Goal: Check status: Check status

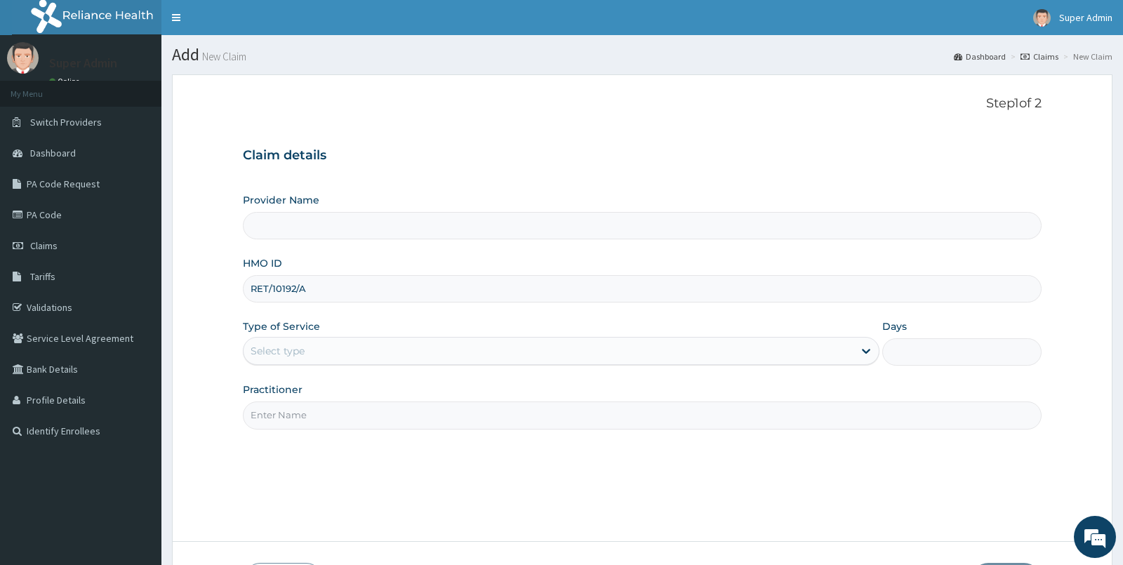
type input "Broad Hospital"
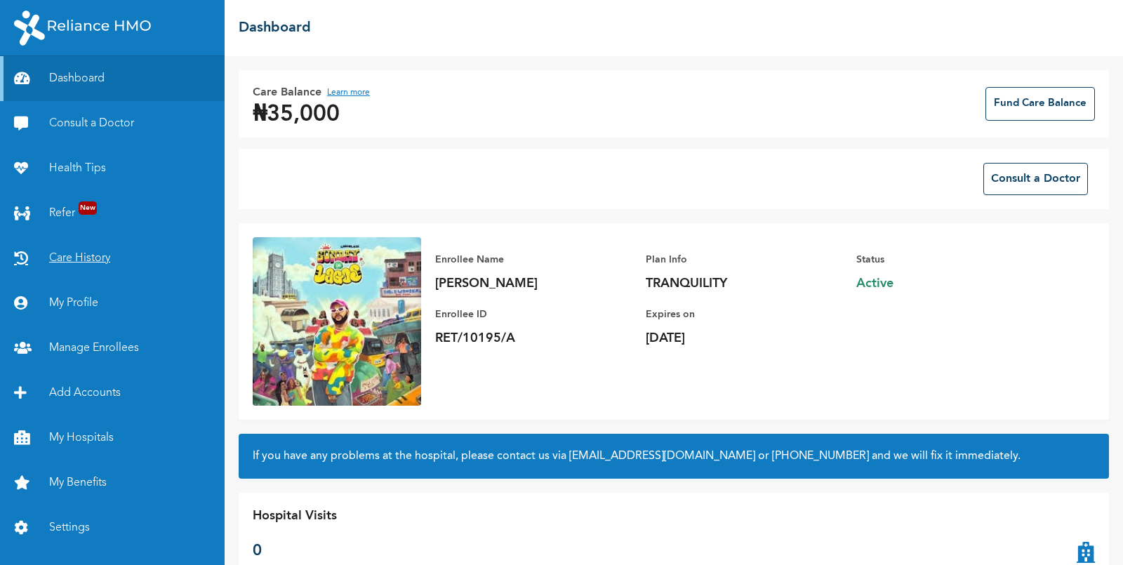
click at [90, 257] on link "Care History" at bounding box center [112, 258] width 225 height 45
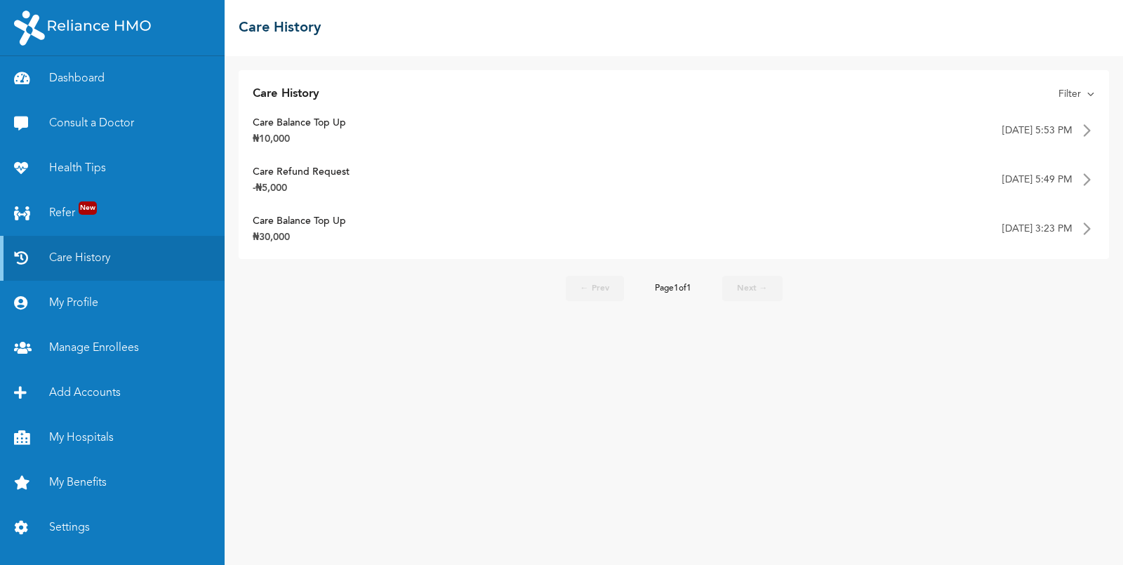
click at [1084, 179] on img at bounding box center [1086, 179] width 17 height 17
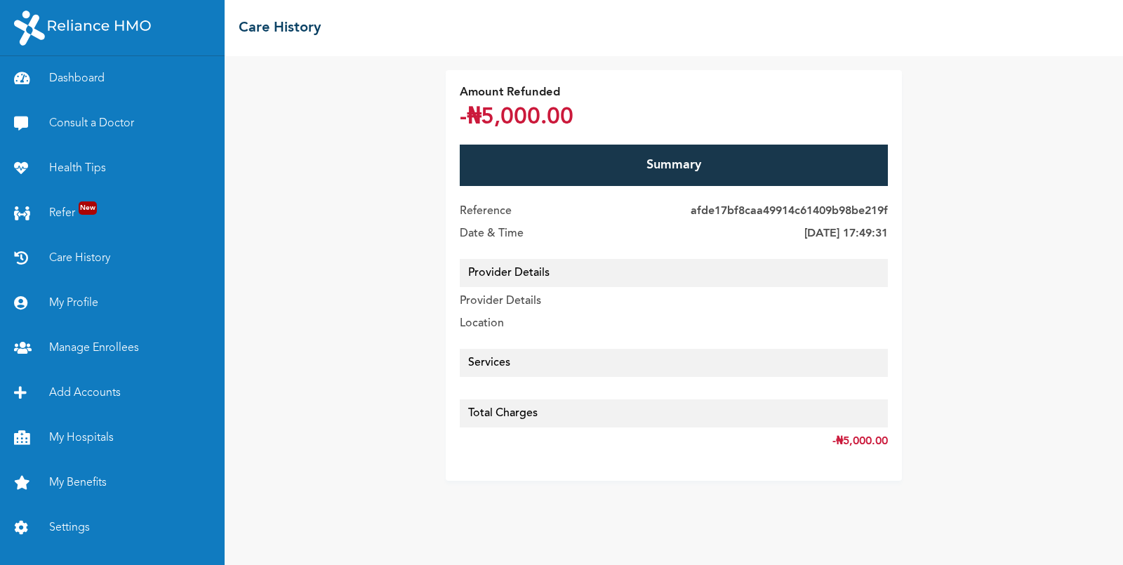
click at [290, 30] on h2 "Care History" at bounding box center [280, 28] width 82 height 21
click at [293, 24] on h2 "Care History" at bounding box center [280, 28] width 82 height 21
click at [284, 29] on h2 "Care History" at bounding box center [280, 28] width 82 height 21
click at [87, 262] on link "Care History" at bounding box center [112, 258] width 225 height 45
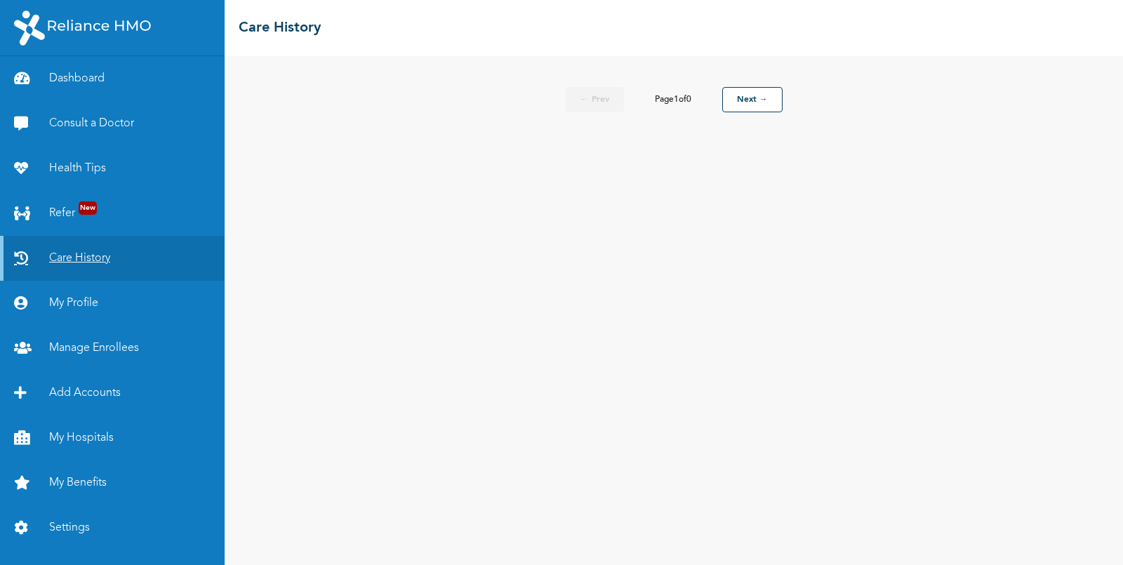
click at [72, 262] on link "Care History" at bounding box center [112, 258] width 225 height 45
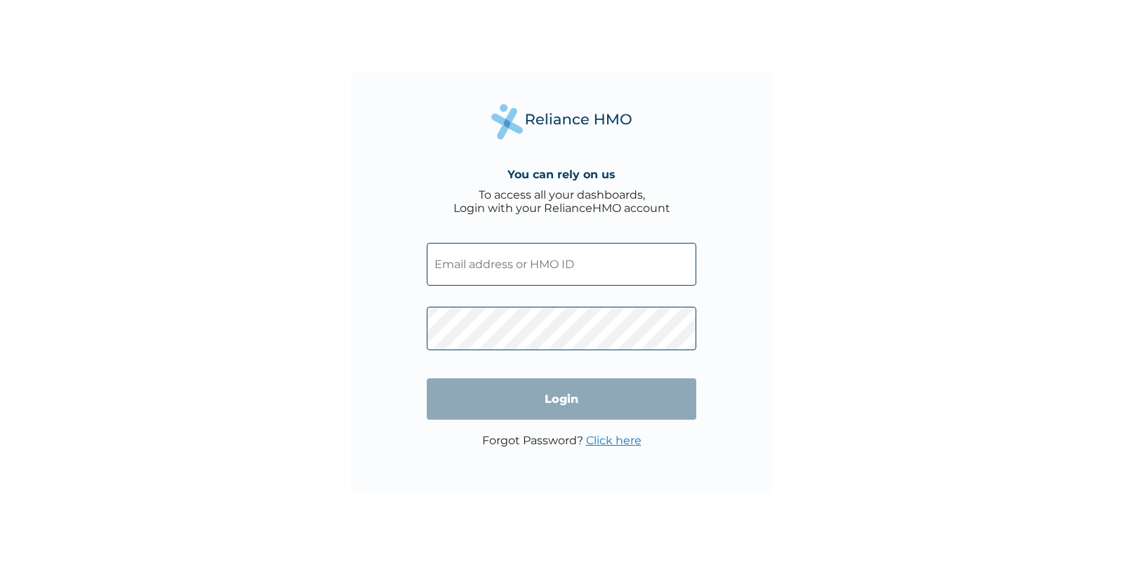
click at [509, 253] on input "text" at bounding box center [562, 264] width 270 height 43
paste input "RET/10195/A"
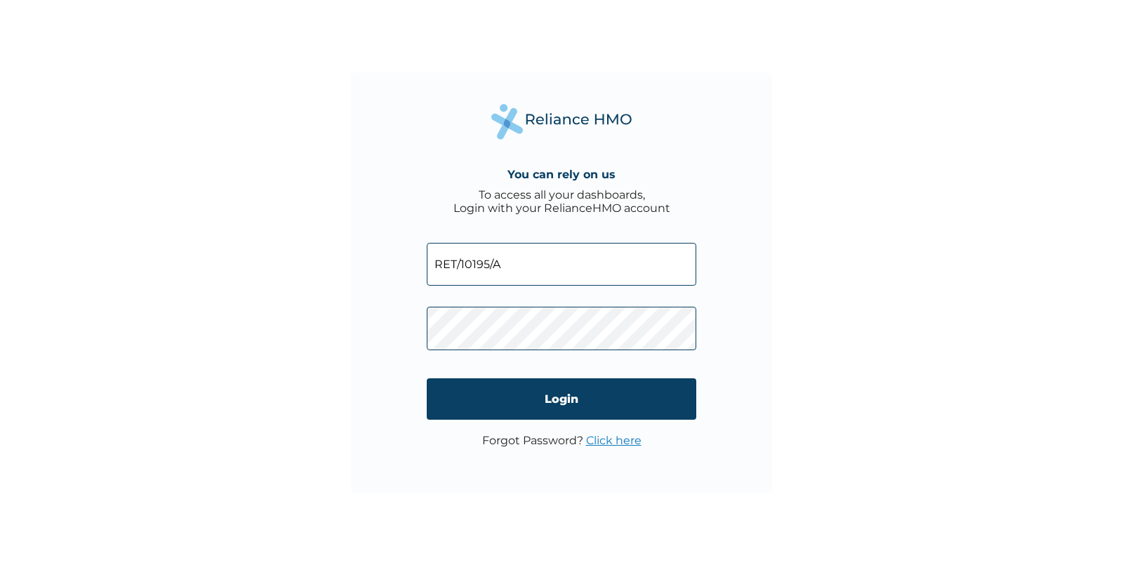
type input "RET/10195/A"
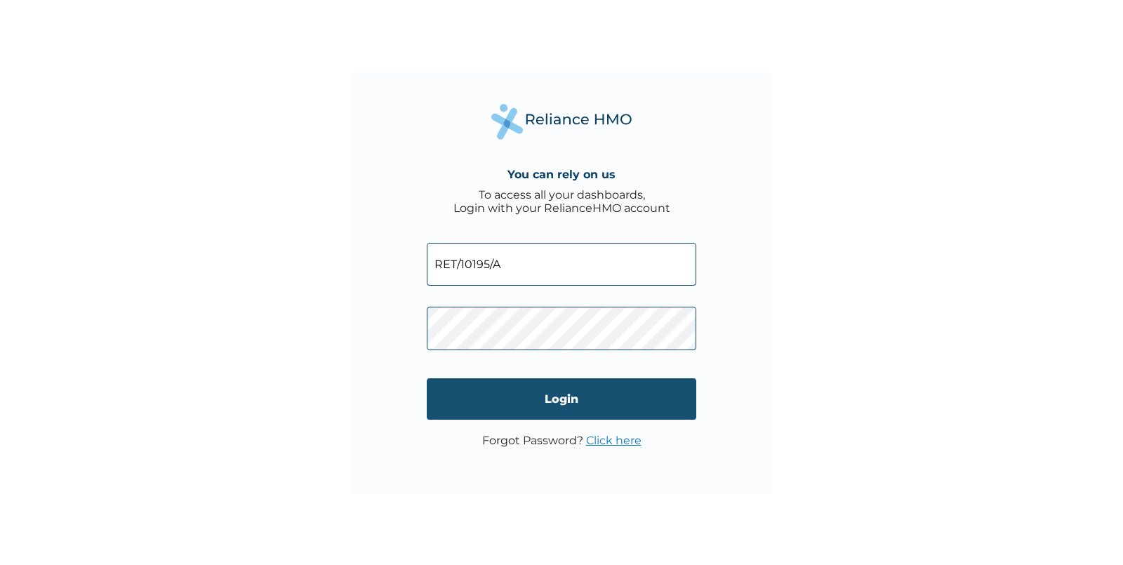
click at [605, 394] on input "Login" at bounding box center [562, 398] width 270 height 41
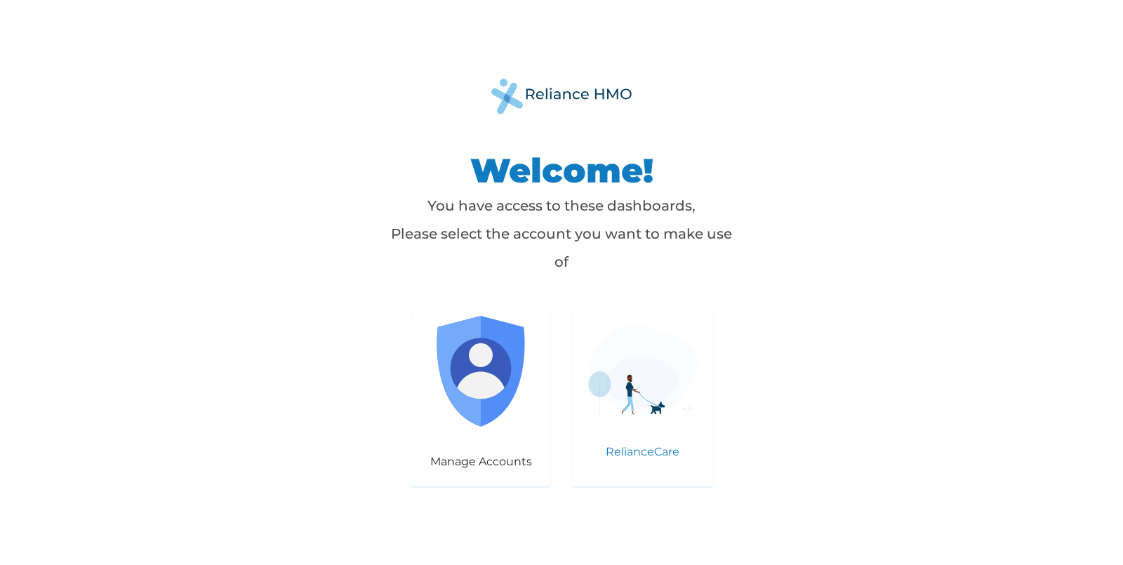
click at [639, 419] on div "RelianceCare" at bounding box center [642, 398] width 140 height 175
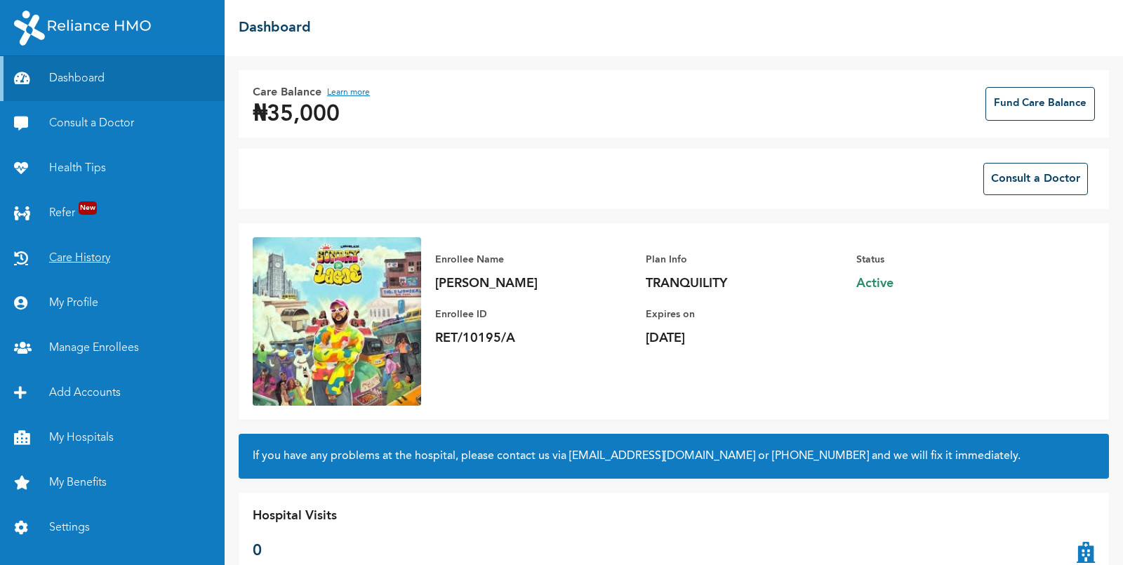
click at [78, 262] on link "Care History" at bounding box center [112, 258] width 225 height 45
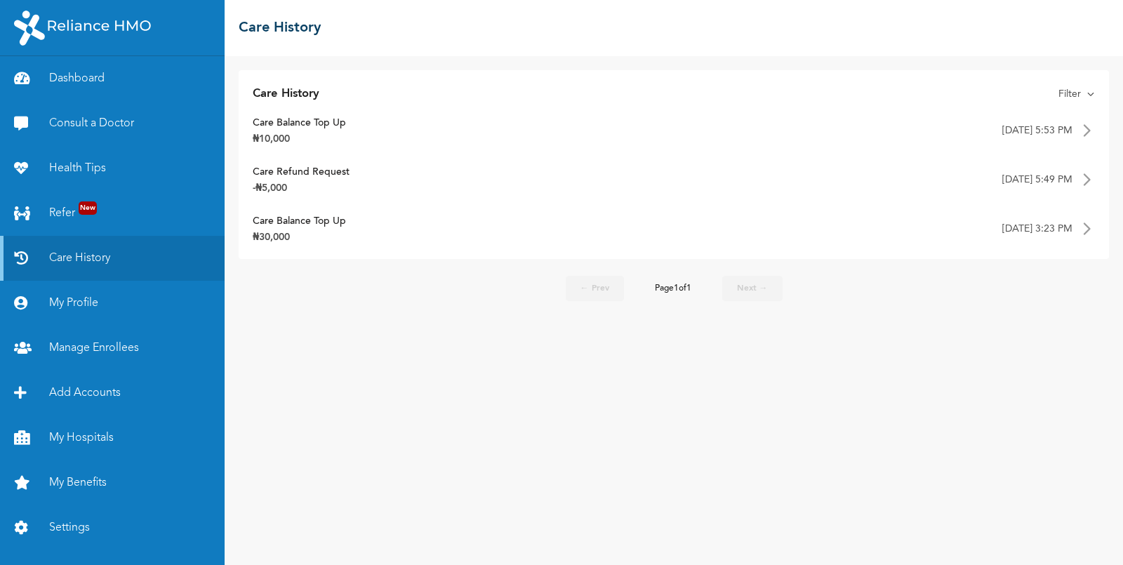
click at [433, 230] on div "Care Balance Top Up ₦30,000 September 15, 2025, 3:23 PM" at bounding box center [674, 229] width 842 height 32
click at [1089, 225] on img at bounding box center [1086, 228] width 17 height 17
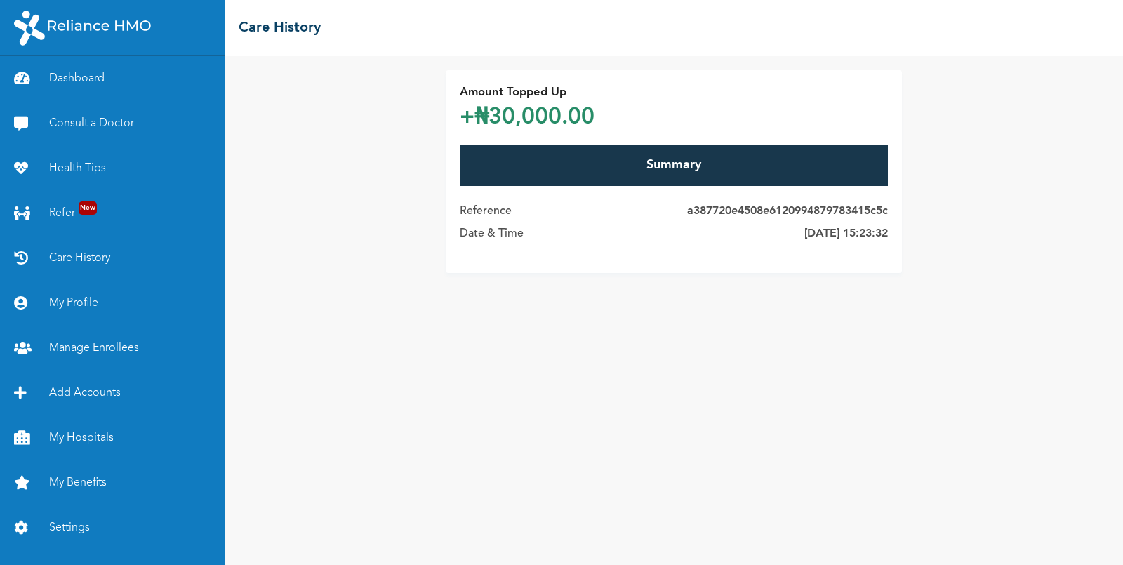
click at [685, 168] on div "Summary" at bounding box center [674, 165] width 428 height 41
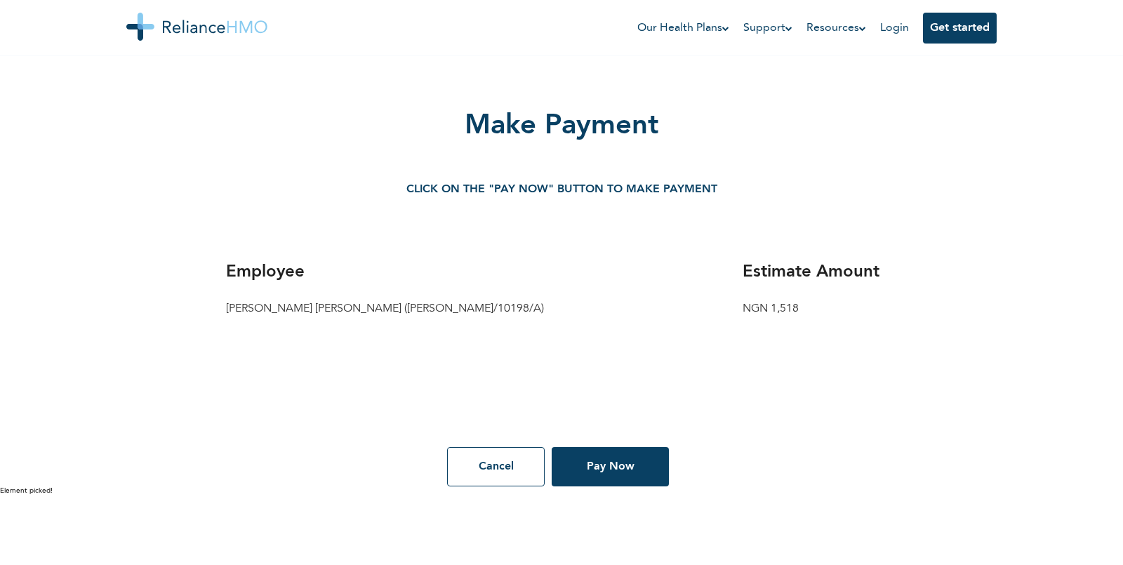
click at [587, 460] on button "Pay Now" at bounding box center [610, 466] width 117 height 39
click at [618, 460] on button "Pay Now" at bounding box center [610, 466] width 117 height 39
